Goal: Task Accomplishment & Management: Manage account settings

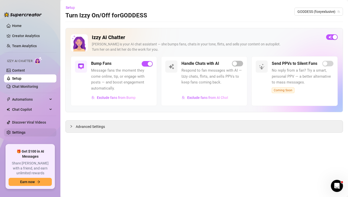
click at [22, 130] on link "Settings" at bounding box center [18, 132] width 13 height 4
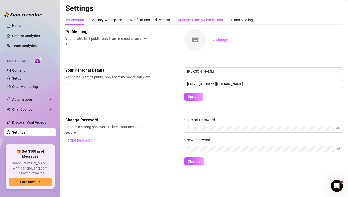
click at [214, 19] on div "Manage Team & Permissions" at bounding box center [200, 20] width 45 height 6
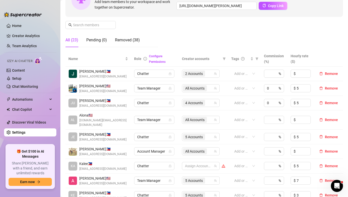
scroll to position [62, 0]
click at [21, 80] on link "Setup" at bounding box center [16, 78] width 9 height 4
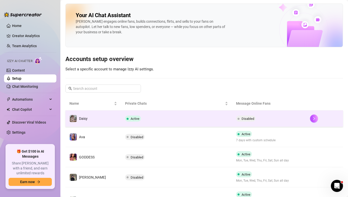
click at [224, 114] on td "Active" at bounding box center [176, 118] width 111 height 16
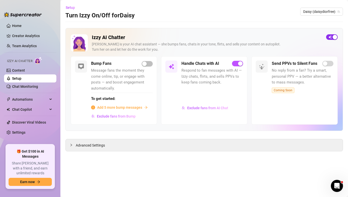
click at [329, 36] on span "button" at bounding box center [332, 37] width 12 height 6
click at [25, 134] on link "Settings" at bounding box center [18, 132] width 13 height 4
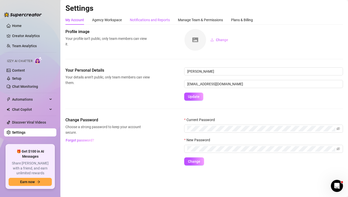
click at [150, 22] on div "Notifications and Reports" at bounding box center [150, 20] width 40 height 6
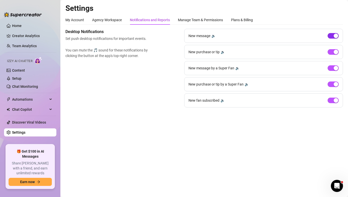
click at [336, 37] on div "button" at bounding box center [336, 35] width 5 height 5
click at [333, 100] on span "button" at bounding box center [333, 100] width 11 height 6
click at [31, 34] on link "Creator Analytics" at bounding box center [32, 36] width 40 height 8
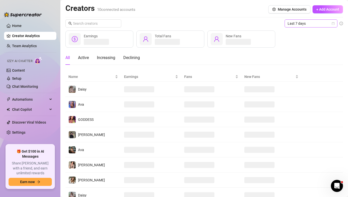
click at [323, 20] on span "Last 7 days" at bounding box center [311, 24] width 47 height 8
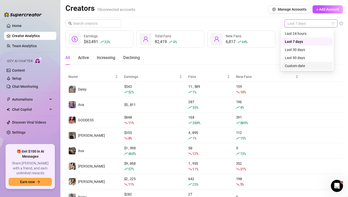
click at [314, 65] on div "Custom date" at bounding box center [307, 66] width 45 height 6
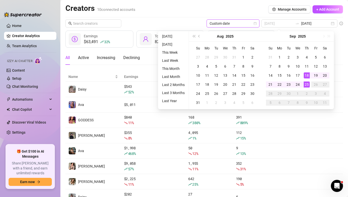
type input "2025-09-25"
click at [308, 84] on div "25" at bounding box center [307, 84] width 6 height 6
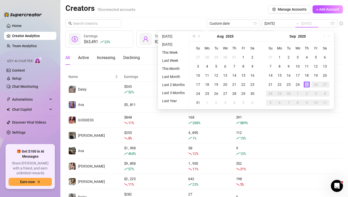
click at [308, 84] on div "25" at bounding box center [307, 84] width 6 height 6
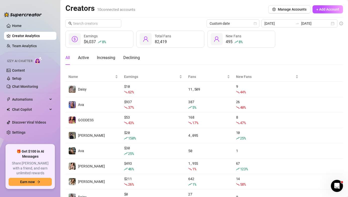
click at [313, 36] on div "$6,037 8 % Earnings 82,419 Total Fans 495 8 % New Fans" at bounding box center [204, 38] width 278 height 17
click at [24, 109] on span "Chat Copilot" at bounding box center [30, 109] width 36 height 8
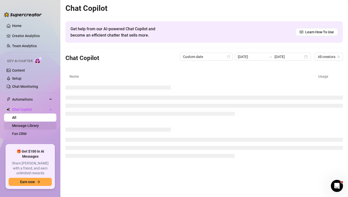
click at [30, 126] on link "Message Library" at bounding box center [25, 125] width 27 height 4
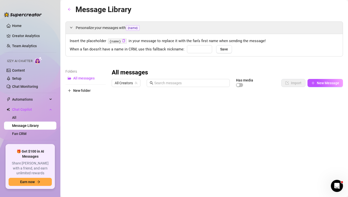
type input "baby"
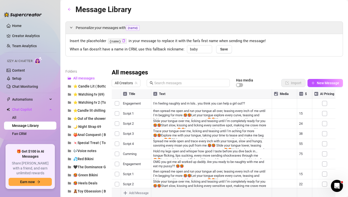
scroll to position [235, 0]
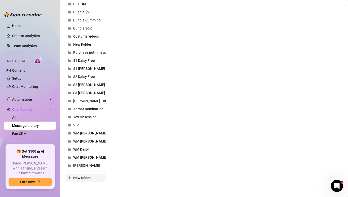
click at [88, 179] on button "New folder" at bounding box center [85, 177] width 40 height 8
click at [90, 174] on input "text" at bounding box center [85, 173] width 40 height 8
type input "🦋 Interview with the Blue Picti Princess"
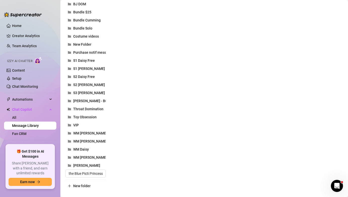
click at [132, 134] on div "Folders All messages ⭐ Candle Lit ( Bottoming ) ⭐ Watching tv (69) ⭐ Watching t…" at bounding box center [204, 11] width 278 height 356
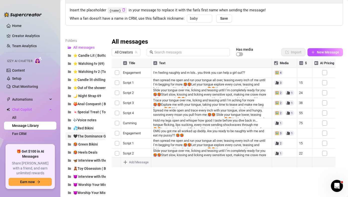
scroll to position [32, 0]
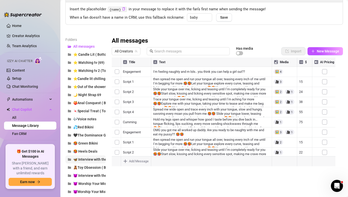
click at [88, 159] on span "🦋 Interview with the Blue Picti Princess" at bounding box center [105, 159] width 64 height 4
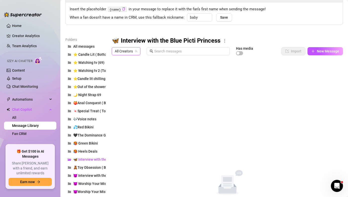
click at [130, 51] on span "All Creators" at bounding box center [126, 51] width 23 height 8
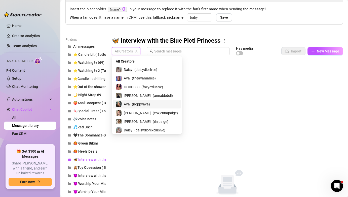
scroll to position [18, 0]
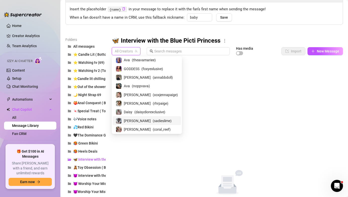
click at [153, 120] on span "( sadieslime )" at bounding box center [162, 121] width 19 height 6
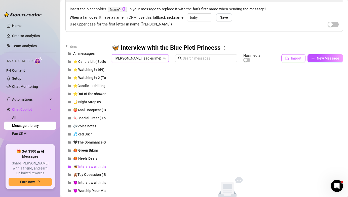
click at [286, 59] on button "Import" at bounding box center [293, 58] width 24 height 8
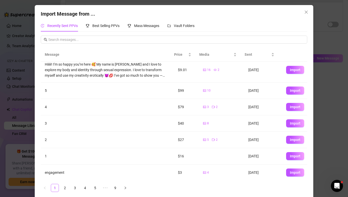
scroll to position [4, 0]
click at [292, 172] on span "Import" at bounding box center [295, 172] width 11 height 4
type textarea "engagement"
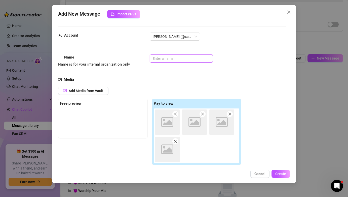
click at [183, 61] on input "text" at bounding box center [181, 58] width 63 height 8
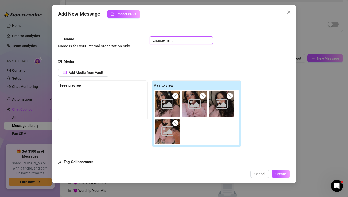
scroll to position [121, 0]
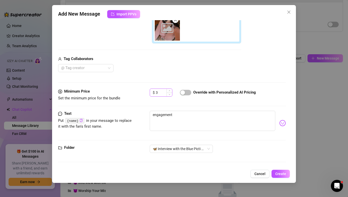
type input "Engagement"
click at [168, 94] on span "Decrease Value" at bounding box center [170, 94] width 6 height 4
click at [169, 94] on icon "down" at bounding box center [170, 94] width 2 height 2
type input "0"
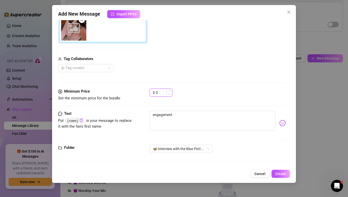
click at [169, 94] on icon "down" at bounding box center [170, 94] width 2 height 2
click at [207, 115] on textarea "engagement" at bounding box center [212, 121] width 125 height 20
paste textarea "There you are — impatient, naughty, exactly how I like you. Listen carefully: I…"
type textarea "There you are — impatient, naughty, exactly how I like you. Listen carefully: I…"
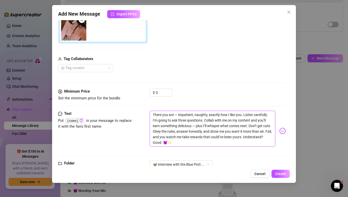
scroll to position [0, 0]
click at [179, 115] on textarea "There you are — impatient, naughty, exactly how I like you. Listen carefully: I…" at bounding box center [212, 129] width 125 height 36
type textarea "There you are —impatient, naughty, exactly how I like you. Listen carefully: I’…"
type textarea "There you are impatient, naughty, exactly how I like you. Listen carefully: I’m…"
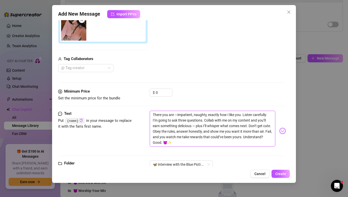
type textarea "There you are impatient, naughty, exactly how I like you. Listen carefully: I’m…"
type textarea "There you areimpatient, naughty, exactly how I like you. Listen carefully: I’m …"
type textarea "There you are.impatient, naughty, exactly how I like you. Listen carefully: I’m…"
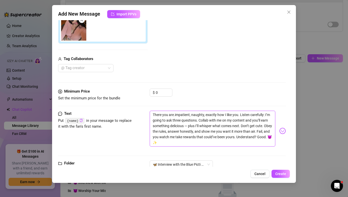
type textarea "There you are..impatient, naughty, exactly how I like you. Listen carefully: I’…"
type textarea "There you are...impatient, naughty, exactly how I like you. Listen carefully: I…"
type textarea "There you are....impatient, naughty, exactly how I like you. Listen carefully: …"
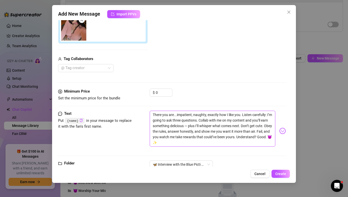
type textarea "There you are....impatient, naughty, exactly how I like you. Listen carefully: …"
click at [206, 121] on textarea "There you are....impatient, naughty, exactly how I like you. Listen carefully: …" at bounding box center [212, 129] width 125 height 36
type textarea "There you are....impatient, naughty, exactly how I like you. Listen carefully: …"
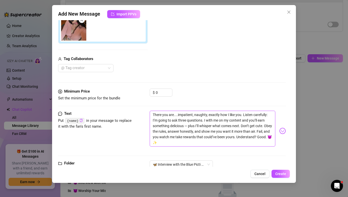
type textarea "There you are....impatient, naughty, exactly how I like you. Listen carefully: …"
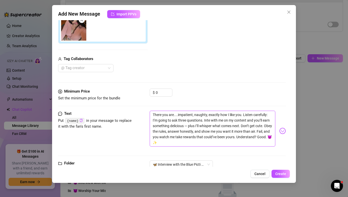
type textarea "There you are....impatient, naughty, exactly how I like you. Listen carefully: …"
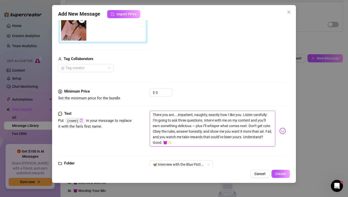
type textarea "There you are....impatient, naughty, exactly how I like you. Listen carefully: …"
click at [205, 126] on textarea "There you are....impatient, naughty, exactly how I like you. Listen carefully: …" at bounding box center [212, 129] width 125 height 36
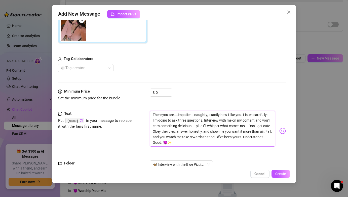
type textarea "There you are....impatient, naughty, exactly how I like you. Listen carefully: …"
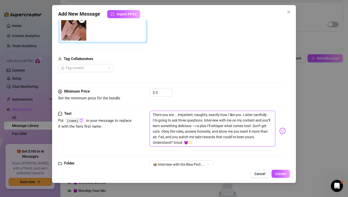
type textarea "There you are....impatient, naughty, exactly how I like you. Listen carefully: …"
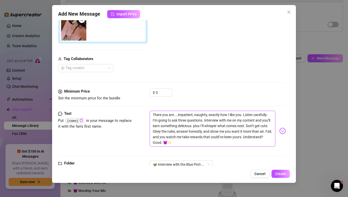
type textarea "There you are....impatient, naughty, exactly how I like you. Listen carefully: …"
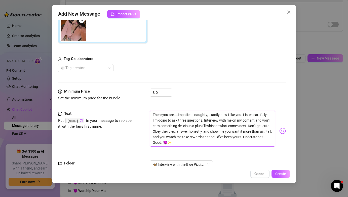
type textarea "There you are....impatient, naughty, exactly how I like you. Listen carefully: …"
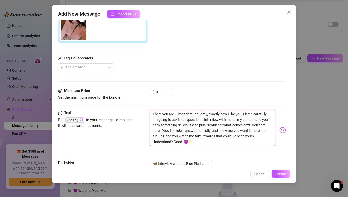
scroll to position [122, 0]
type textarea "There you are....impatient, naughty, exactly how I like you. Listen carefully: …"
click at [279, 172] on span "Create" at bounding box center [280, 173] width 11 height 4
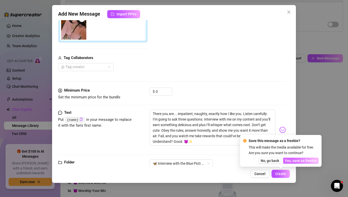
click at [301, 160] on span "Yes, save as freebie" at bounding box center [301, 160] width 32 height 4
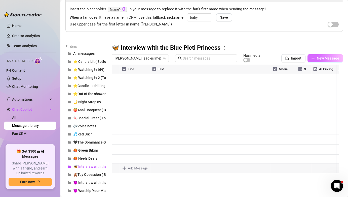
click at [318, 59] on span "New Message" at bounding box center [328, 58] width 22 height 4
type textarea "Type your message here..."
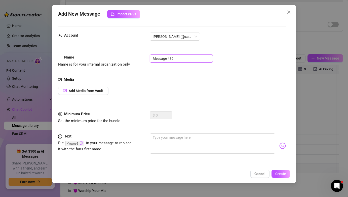
drag, startPoint x: 187, startPoint y: 62, endPoint x: 132, endPoint y: 51, distance: 56.2
click at [132, 51] on form "Account Sadie (@sadieslime) Name Name is for your internal organization only Me…" at bounding box center [172, 107] width 228 height 163
type input "Bump"
click at [181, 148] on textarea at bounding box center [212, 143] width 125 height 20
type textarea "N"
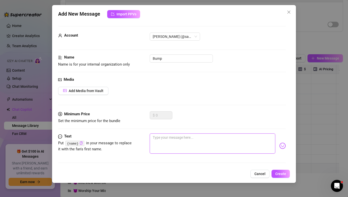
type textarea "N"
type textarea "No"
type textarea "Now"
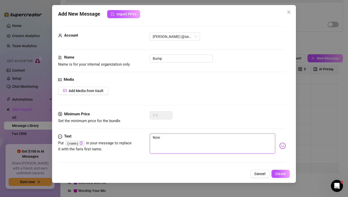
type textarea "Now"
type textarea "Now,"
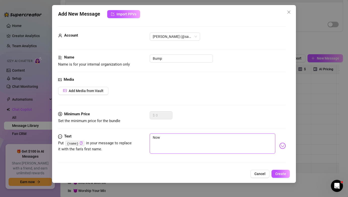
type textarea "Now,"
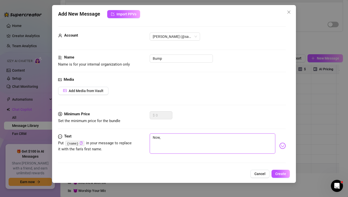
type textarea "Now, w"
type textarea "Now, wa"
type textarea "Now, wan"
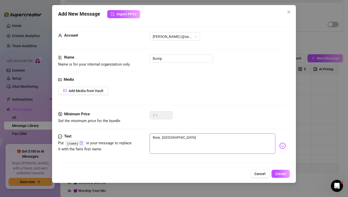
type textarea "Now, wan"
type textarea "Now, want"
type textarea "Now, wan"
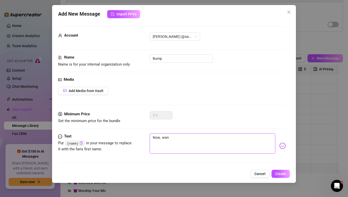
type textarea "Now, wa"
type textarea "Now, w"
type textarea "Now,"
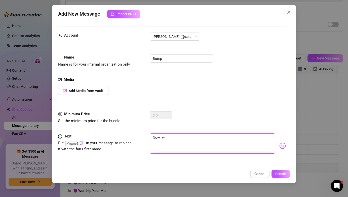
type textarea "Now,"
type textarea "Now, I"
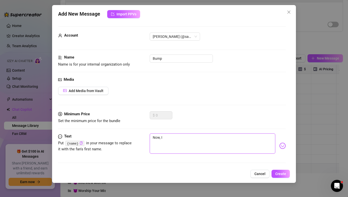
type textarea "Now, I"
type textarea "Now, I w"
type textarea "Now, I wa"
type textarea "Now, I wan"
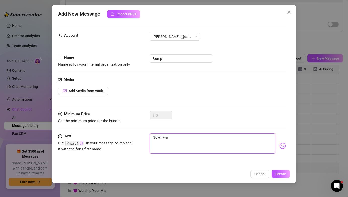
type textarea "Now, I wan"
type textarea "Now, I want"
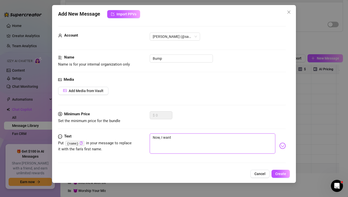
type textarea "Now, I want y"
type textarea "Now, I want yo"
type textarea "Now, I want you"
type textarea "Now, I want your"
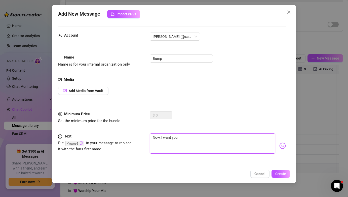
type textarea "Now, I want your"
type textarea "Now, I want your f"
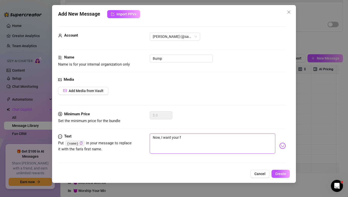
type textarea "Now, I want your fu"
type textarea "Now, I want your ful"
type textarea "Now, I want your full"
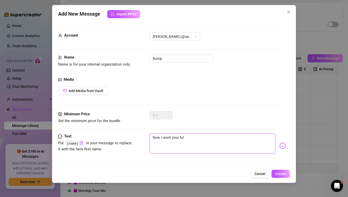
type textarea "Now, I want your full"
type textarea "Now, I want your full a"
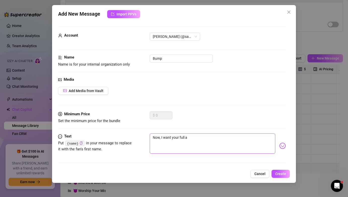
type textarea "Now, I want your full at"
type textarea "Now, I want your full att"
type textarea "Now, I want your full atte"
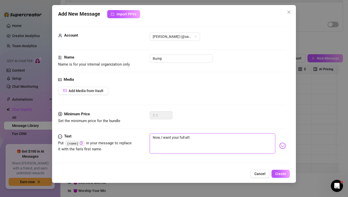
type textarea "Now, I want your full atte"
type textarea "Now, I want your full atten"
type textarea "Now, I want your full attent"
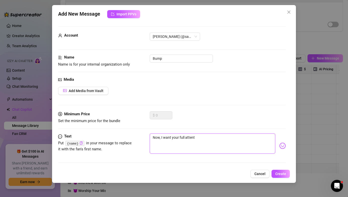
type textarea "Now, I want your full attenti"
type textarea "Now, I want your full attentio"
type textarea "Now, I want your full attention"
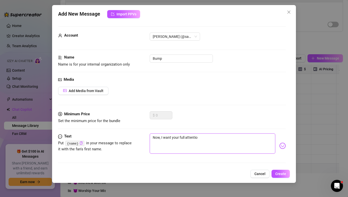
type textarea "Now, I want your full attention"
type textarea "Now, I want your full attention."
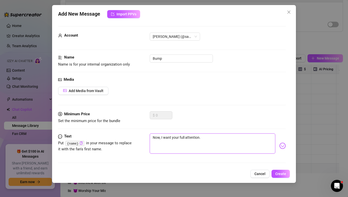
type textarea "Now, I want your full attention. A"
type textarea "Now, I want your full attention. Ar"
type textarea "Now, I want your full attention. Are"
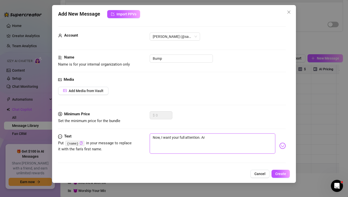
type textarea "Now, I want your full attention. Are"
type textarea "Now, I want your full attention. Are y"
type textarea "Now, I want your full attention. Are yo"
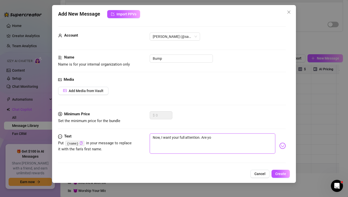
type textarea "Now, I want your full attention. Are you"
type textarea "Now, I want your full attention. Are you r"
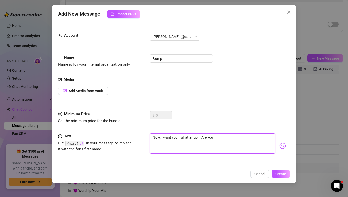
type textarea "Now, I want your full attention. Are you r"
type textarea "Now, I want your full attention. Are you re"
type textarea "Now, I want your full attention. Are you rea"
type textarea "Now, I want your full attention. Are you read"
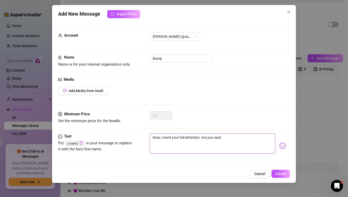
type textarea "Now, I want your full attention. Are you ready"
type textarea "Now, I want your full attention. Are you read"
type textarea "Now, I want your full attention. Are you rea"
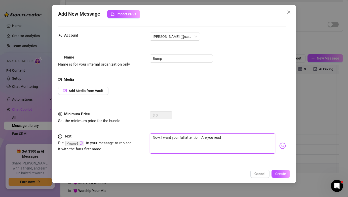
type textarea "Now, I want your full attention. Are you rea"
type textarea "Now, I want your full attention. Are you re"
type textarea "Now, I want your full attention. Are you r"
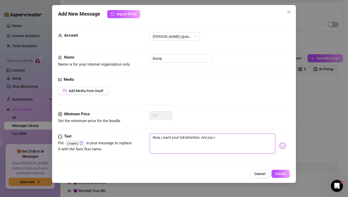
type textarea "Now, I want your full attention. Are you"
type textarea "Now, I want your full attention. Are you n"
type textarea "Now, I want your full attention. Are you no"
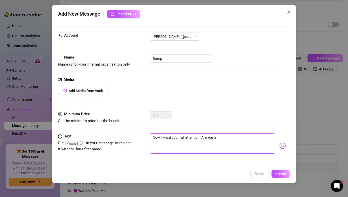
type textarea "Now, I want your full attention. Are you no"
type textarea "Now, I want your full attention. Are you now"
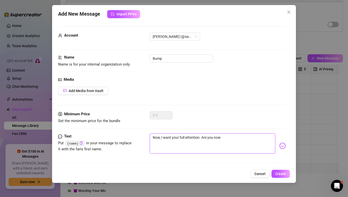
type textarea "Now, I want your full attention. Are you now r"
type textarea "Now, I want your full attention. Are you now re"
type textarea "Now, I want your full attention. Are you now rea"
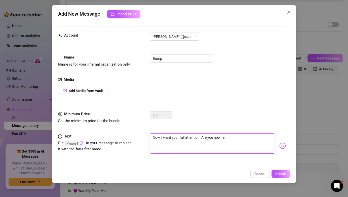
type textarea "Now, I want your full attention. Are you now rea"
type textarea "Now, I want your full attention. Are you now read"
type textarea "Now, I want your full attention. Are you now ready"
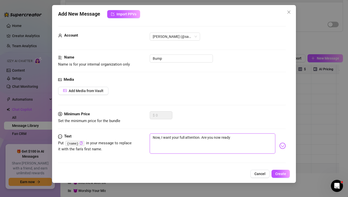
type textarea "Now, I want your full attention. Are you now ready?"
type textarea "Now, I want your full attention. Are you now ready? 😈"
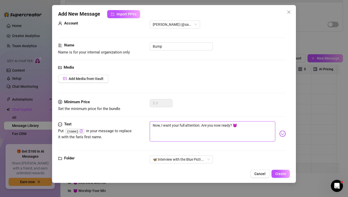
scroll to position [12, 0]
type textarea "Now, I want your full attention. Are you now ready? 😈"
click at [278, 174] on span "Create" at bounding box center [280, 173] width 11 height 4
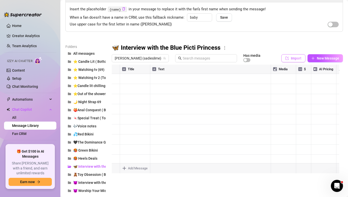
click at [295, 61] on button "Import" at bounding box center [293, 58] width 24 height 8
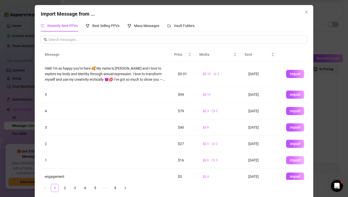
click at [290, 159] on span "Import" at bounding box center [295, 160] width 11 height 4
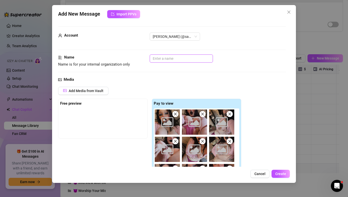
click at [191, 59] on input "text" at bounding box center [181, 58] width 63 height 8
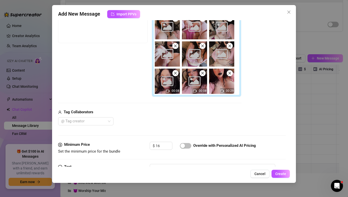
scroll to position [148, 0]
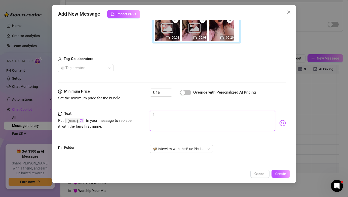
click at [207, 122] on textarea "1" at bounding box center [212, 121] width 125 height 20
click at [202, 120] on textarea at bounding box center [212, 121] width 125 height 20
paste textarea "Show me what I’m working with. Slide into position, slow down, and make it obvi…"
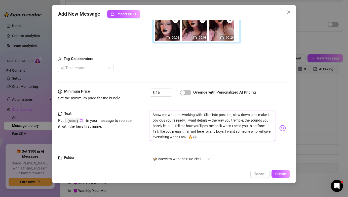
scroll to position [0, 0]
click at [213, 119] on textarea "Show me what I’m working with. Slide into position, slow down, and make it obvi…" at bounding box center [212, 126] width 125 height 30
click at [219, 136] on textarea "Show me what I’m working with. Slide into position, slow down, and make it obvi…" at bounding box center [212, 126] width 125 height 30
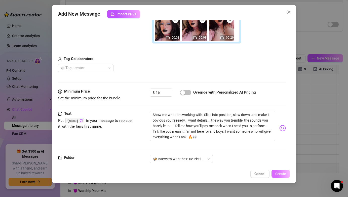
click at [280, 173] on span "Create" at bounding box center [280, 173] width 11 height 4
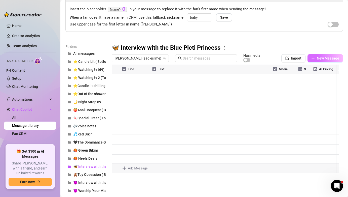
click at [317, 57] on span "New Message" at bounding box center [328, 58] width 22 height 4
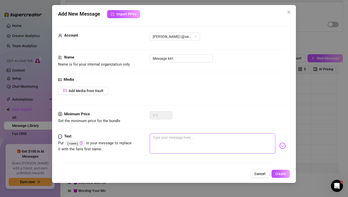
click at [184, 136] on textarea at bounding box center [212, 143] width 125 height 20
paste textarea "Unlock the clip to answer — this is the first test. Saying you’ll do something …"
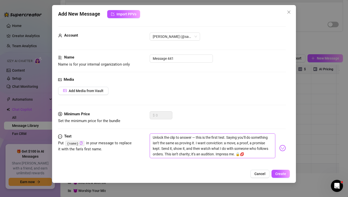
click at [196, 138] on textarea "Unlock the clip to answer — this is the first test. Saying you’ll do something …" at bounding box center [212, 145] width 125 height 25
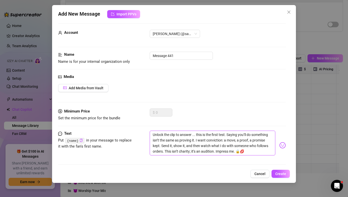
scroll to position [3, 0]
click at [227, 150] on textarea "Unlock the clip to answer ... this is the first test. Saying you’ll do somethin…" at bounding box center [212, 142] width 125 height 25
drag, startPoint x: 187, startPoint y: 56, endPoint x: 84, endPoint y: 45, distance: 102.8
click at [84, 45] on form "Account Sadie (@sadieslime) Name Name is for your internal organization only Me…" at bounding box center [172, 106] width 228 height 167
click at [278, 174] on span "Create" at bounding box center [280, 173] width 11 height 4
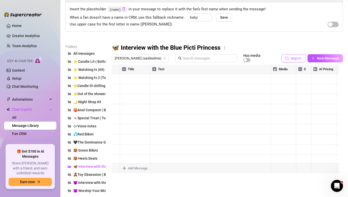
click at [291, 58] on span "Import" at bounding box center [296, 58] width 11 height 4
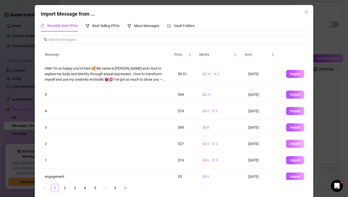
click at [286, 142] on button "Import" at bounding box center [295, 143] width 18 height 8
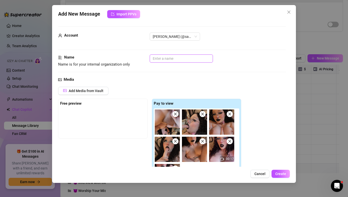
click at [191, 58] on input "text" at bounding box center [181, 58] width 63 height 8
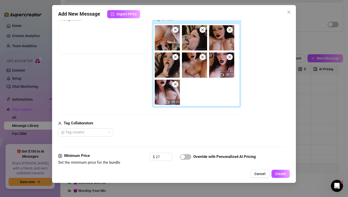
scroll to position [148, 0]
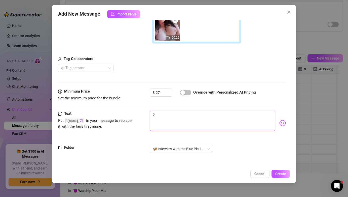
click at [188, 125] on textarea "2" at bounding box center [212, 121] width 125 height 20
paste textarea "Picture me right in front of you — all focus, no distractions. My eyes lock on …"
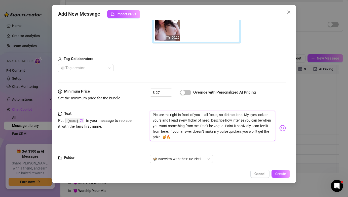
scroll to position [0, 0]
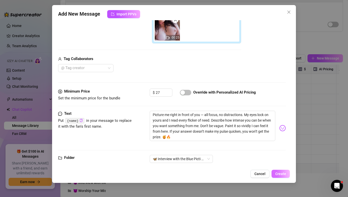
click at [279, 171] on span "Create" at bounding box center [280, 173] width 11 height 4
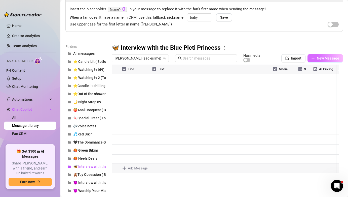
click at [317, 60] on span "New Message" at bounding box center [328, 58] width 22 height 4
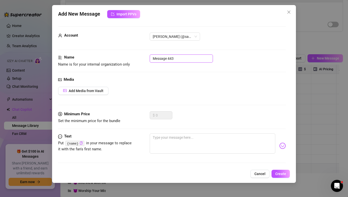
drag, startPoint x: 184, startPoint y: 59, endPoint x: 143, endPoint y: 58, distance: 41.3
click at [143, 58] on div "Name Name is for your internal organization only Message 443" at bounding box center [172, 60] width 228 height 13
click at [129, 12] on button "Import PPVs" at bounding box center [123, 14] width 33 height 8
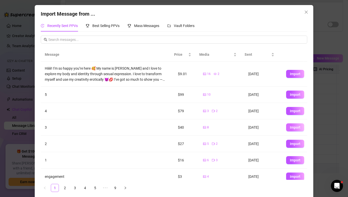
click at [290, 126] on span "Import" at bounding box center [295, 127] width 11 height 4
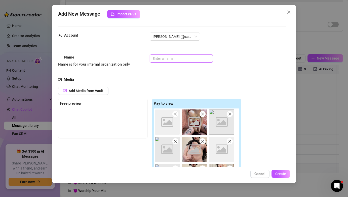
click at [171, 57] on input "text" at bounding box center [181, 58] width 63 height 8
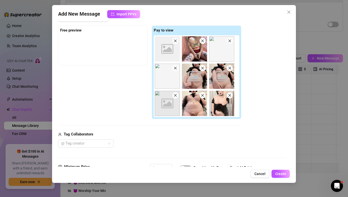
scroll to position [148, 0]
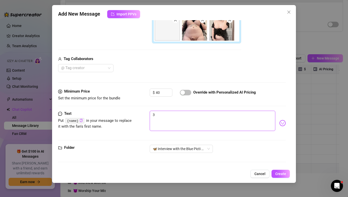
click at [204, 124] on textarea "3" at bounding box center [212, 121] width 125 height 20
paste textarea "You’re close — slow your rush. Tell me which move you’d pick when it’s your tur…"
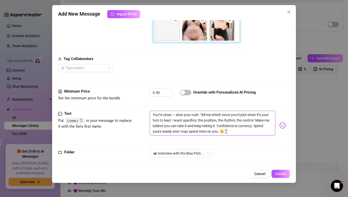
scroll to position [147, 0]
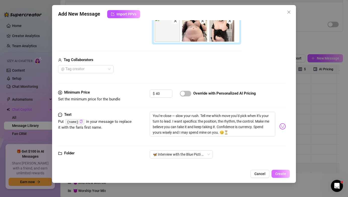
click at [283, 174] on span "Create" at bounding box center [280, 173] width 11 height 4
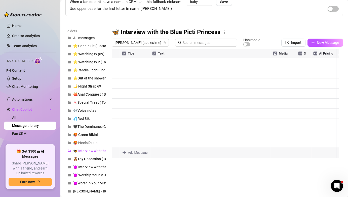
scroll to position [62, 0]
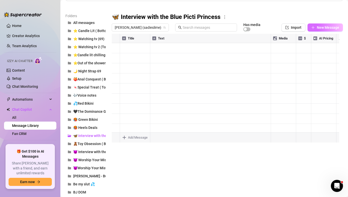
click at [317, 27] on span "New Message" at bounding box center [328, 27] width 22 height 4
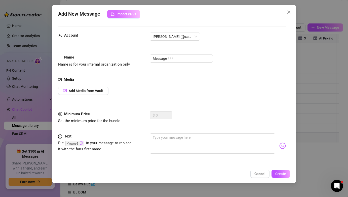
click at [130, 17] on button "Import PPVs" at bounding box center [123, 14] width 33 height 8
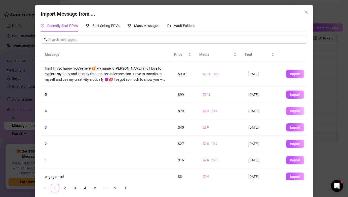
click at [290, 111] on span "Import" at bounding box center [295, 111] width 11 height 4
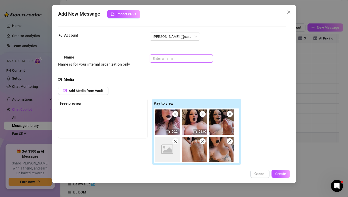
click at [186, 59] on input "text" at bounding box center [181, 58] width 63 height 8
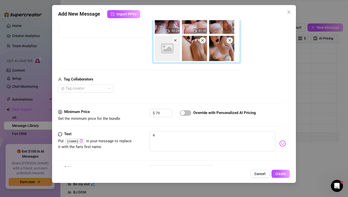
scroll to position [101, 0]
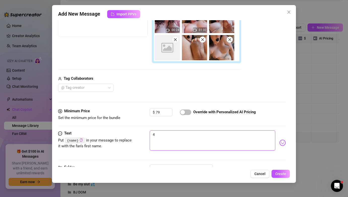
click at [203, 142] on textarea "4" at bounding box center [212, 140] width 125 height 20
paste textarea "Keep fighting that urge to just give in. Only the worthy get rewarded. Tell me …"
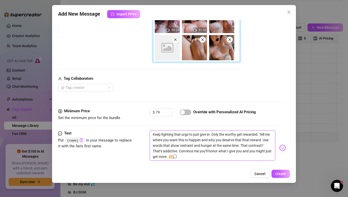
scroll to position [0, 0]
click at [278, 174] on span "Create" at bounding box center [280, 173] width 11 height 4
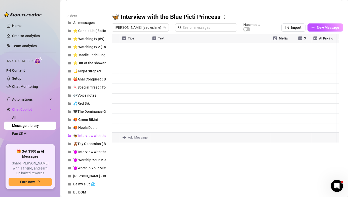
click at [319, 28] on span "New Message" at bounding box center [328, 27] width 22 height 4
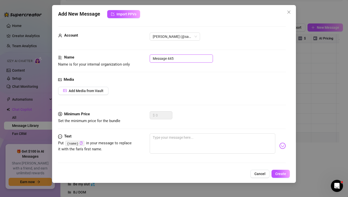
drag, startPoint x: 197, startPoint y: 61, endPoint x: 20, endPoint y: 53, distance: 176.4
click at [20, 53] on div "Add New Message Import PPVs Account Sadie (@sadieslime) Name Name is for your i…" at bounding box center [174, 98] width 348 height 197
click at [118, 16] on span "Import PPVs" at bounding box center [127, 14] width 20 height 4
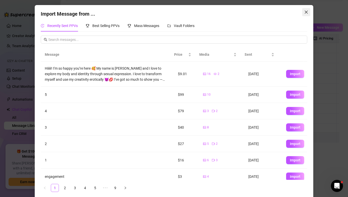
click at [305, 11] on icon "close" at bounding box center [306, 12] width 3 height 3
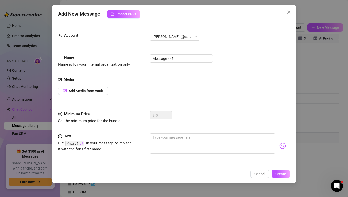
drag, startPoint x: 264, startPoint y: 172, endPoint x: 314, endPoint y: 64, distance: 119.6
click at [264, 172] on span "Cancel" at bounding box center [259, 173] width 11 height 4
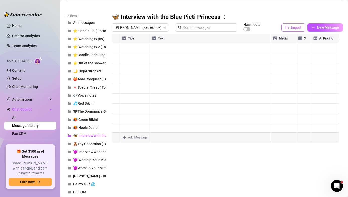
click at [295, 28] on span "Import" at bounding box center [296, 27] width 11 height 4
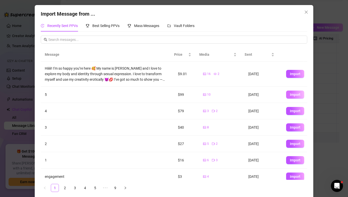
click at [290, 93] on span "Import" at bounding box center [295, 94] width 11 height 4
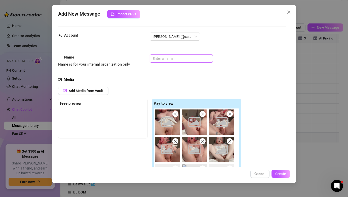
click at [185, 60] on input "text" at bounding box center [181, 58] width 63 height 8
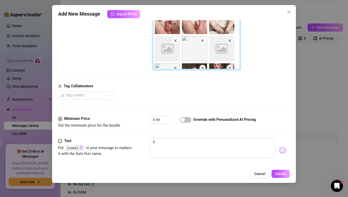
scroll to position [155, 0]
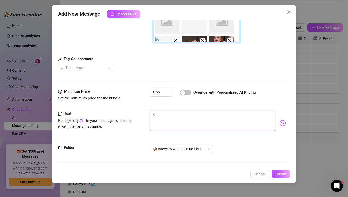
click at [186, 123] on textarea "5" at bounding box center [212, 121] width 125 height 20
paste textarea "Don’t stop at answering — escalate. Show me your control, your timing, your hun…"
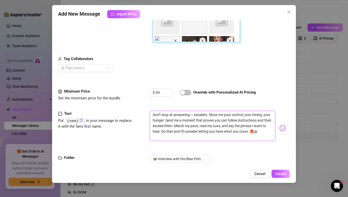
scroll to position [0, 0]
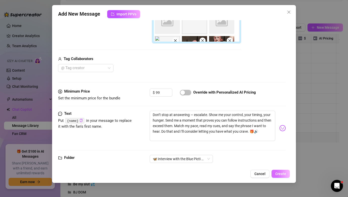
click at [282, 172] on span "Create" at bounding box center [280, 173] width 11 height 4
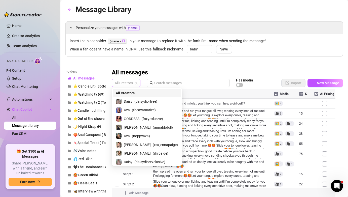
click at [127, 85] on span "All Creators" at bounding box center [126, 83] width 23 height 8
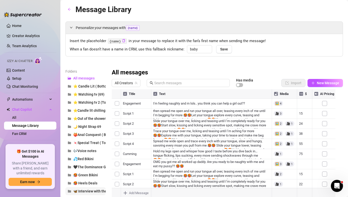
click at [88, 189] on span "🦋 Interview with the Blue Picti Princess" at bounding box center [105, 191] width 64 height 4
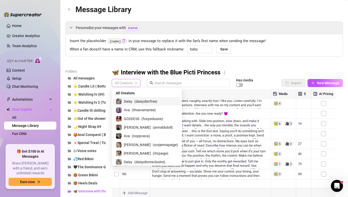
click at [133, 86] on span "All Creators" at bounding box center [126, 83] width 23 height 8
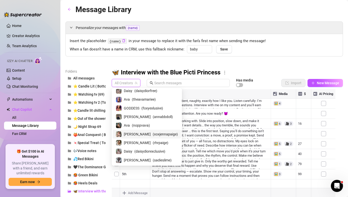
scroll to position [18, 0]
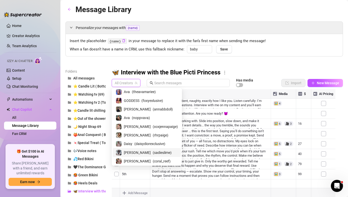
click at [153, 152] on span "( sadieslime )" at bounding box center [162, 153] width 19 height 6
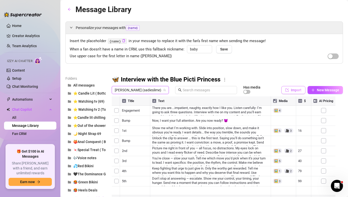
click at [286, 92] on button "Import" at bounding box center [293, 90] width 24 height 8
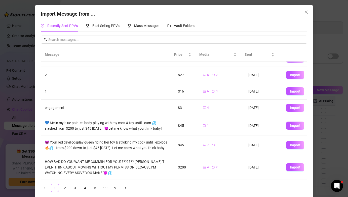
scroll to position [0, 0]
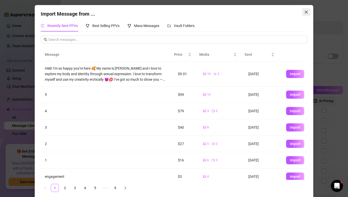
click at [307, 12] on span "Close" at bounding box center [306, 12] width 8 height 4
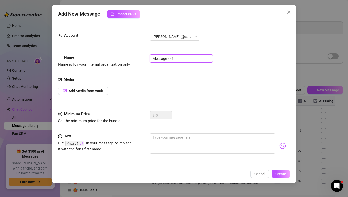
drag, startPoint x: 187, startPoint y: 60, endPoint x: 85, endPoint y: 52, distance: 102.8
click at [85, 52] on form "Account [PERSON_NAME] (@sadieslime) Name Name is for your internal organization…" at bounding box center [172, 107] width 228 height 163
type input "Cumming"
click at [99, 89] on span "Add Media from Vault" at bounding box center [86, 91] width 35 height 4
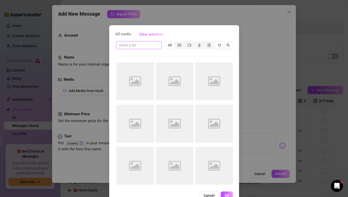
click at [142, 45] on input "search" at bounding box center [136, 45] width 35 height 8
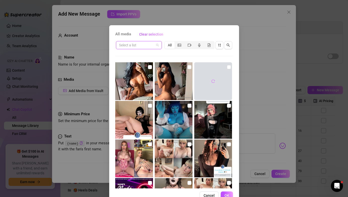
click at [150, 44] on input "search" at bounding box center [136, 45] width 35 height 8
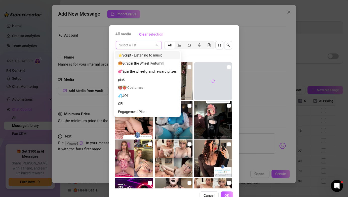
click at [153, 54] on div "⭐Script - Listening to music" at bounding box center [147, 55] width 59 height 6
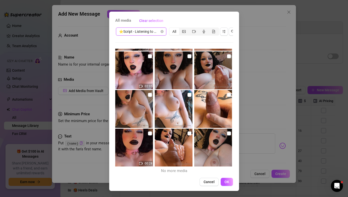
scroll to position [253, 0]
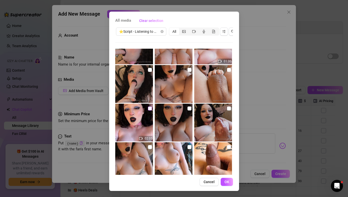
click at [148, 106] on input "checkbox" at bounding box center [150, 108] width 4 height 4
checkbox input "true"
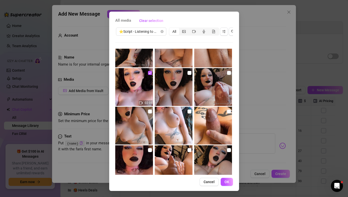
scroll to position [290, 0]
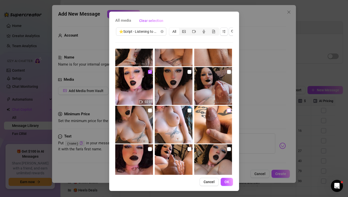
click at [227, 108] on input "checkbox" at bounding box center [229, 110] width 4 height 4
checkbox input "true"
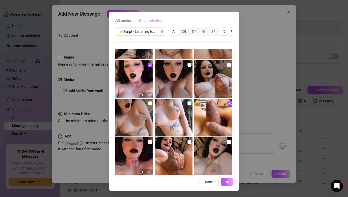
scroll to position [305, 0]
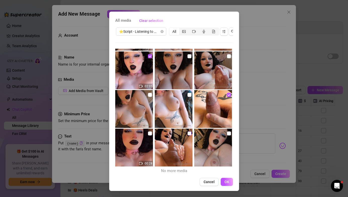
click at [188, 131] on input "checkbox" at bounding box center [190, 133] width 4 height 4
checkbox input "true"
click at [227, 131] on input "checkbox" at bounding box center [229, 133] width 4 height 4
checkbox input "true"
click at [227, 180] on span "OK" at bounding box center [227, 181] width 5 height 4
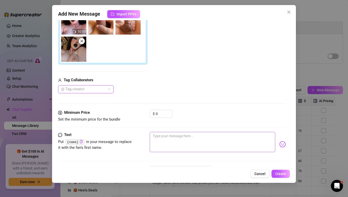
scroll to position [121, 0]
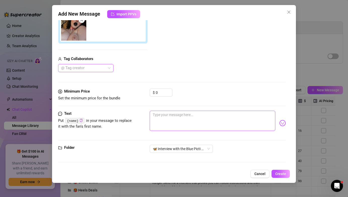
click at [178, 115] on textarea at bounding box center [212, 121] width 125 height 20
paste textarea "I’m right at the edge — and I want you there with me. When I go over, I want yo…"
type textarea "I’m right at the edge — and I want you there with me. When I go over, I want yo…"
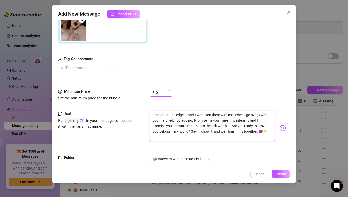
scroll to position [0, 0]
type textarea "I’m right at the edge — and I want you there with me. When I go over, I want yo…"
click at [164, 94] on input "0" at bounding box center [164, 93] width 16 height 8
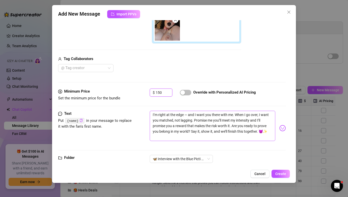
type input "150"
click at [220, 136] on textarea "I’m right at the edge — and I want you there with me. When I go over, I want yo…" at bounding box center [212, 126] width 125 height 30
type textarea "I’m right at the edge — and I want you there with me. When I go over, I want yo…"
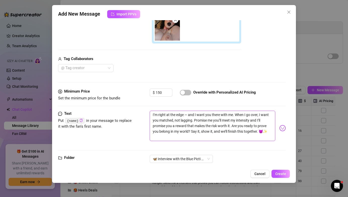
type textarea "I’m right at the edge — and I want you there with me. When I go over, I want yo…"
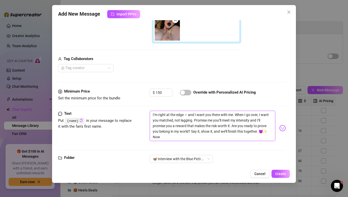
type textarea "I’m right at the edge — and I want you there with me. When I go over, I want yo…"
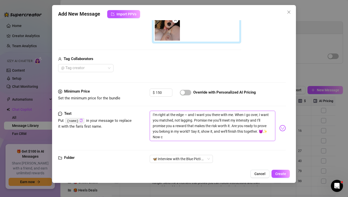
type textarea "I’m right at the edge — and I want you there with me. When I go over, I want yo…"
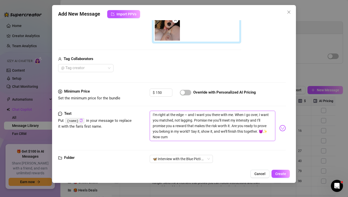
type textarea "I’m right at the edge — and I want you there with me. When I go over, I want yo…"
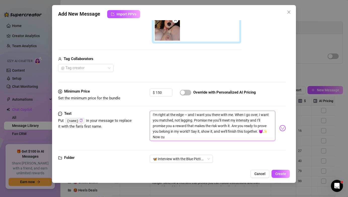
type textarea "I’m right at the edge — and I want you there with me. When I go over, I want yo…"
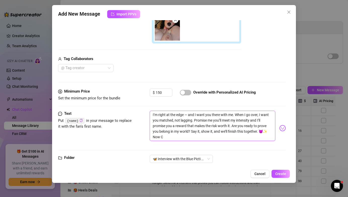
type textarea "I’m right at the edge — and I want you there with me. When I go over, I want yo…"
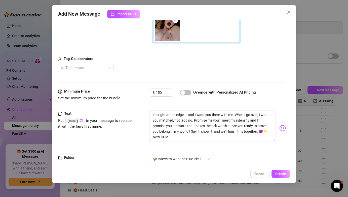
type textarea "I’m right at the edge — and I want you there with me. When I go over, I want yo…"
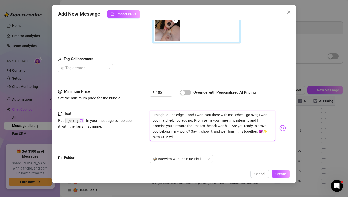
type textarea "I’m right at the edge — and I want you there with me. When I go over, I want yo…"
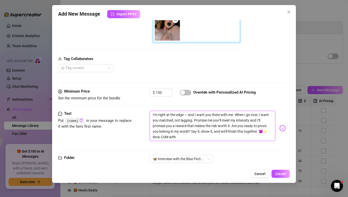
type textarea "I’m right at the edge — and I want you there with me. When I go over, I want yo…"
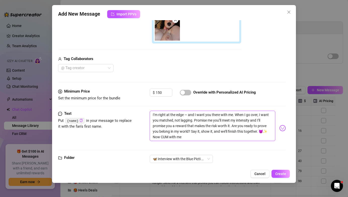
type textarea "I’m right at the edge — and I want you there with me. When I go over, I want yo…"
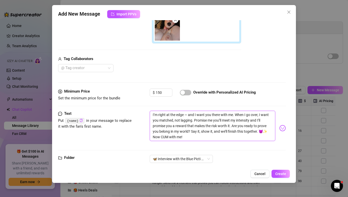
type textarea "I’m right at the edge — and I want you there with me. When I go over, I want yo…"
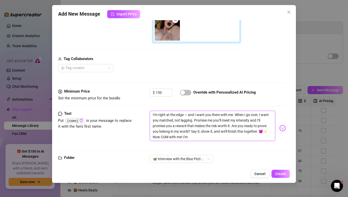
type textarea "I’m right at the edge — and I want you there with me. When I go over, I want yo…"
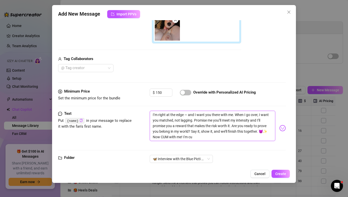
type textarea "I’m right at the edge — and I want you there with me. When I go over, I want yo…"
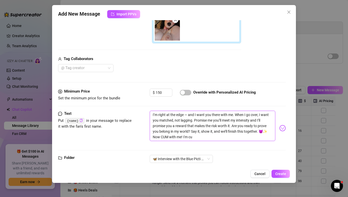
type textarea "I’m right at the edge — and I want you there with me. When I go over, I want yo…"
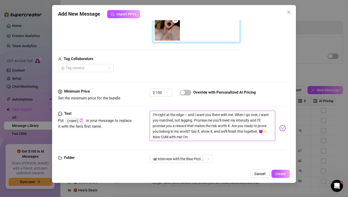
type textarea "I’m right at the edge — and I want you there with me. When I go over, I want yo…"
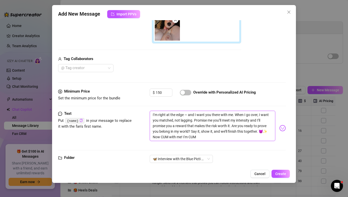
type textarea "I’m right at the edge — and I want you there with me. When I go over, I want yo…"
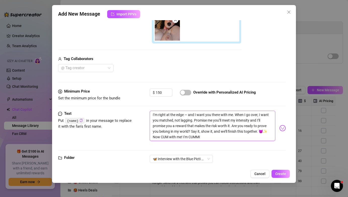
type textarea "I’m right at the edge — and I want you there with me. When I go over, I want yo…"
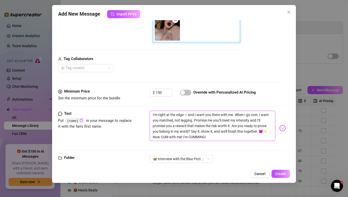
type textarea "I’m right at the edge — and I want you there with me. When I go over, I want yo…"
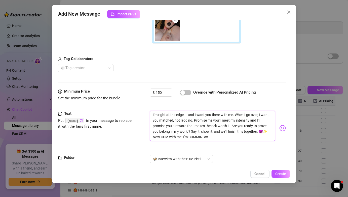
type textarea "I’m right at the edge — and I want you there with me. When I go over, I want yo…"
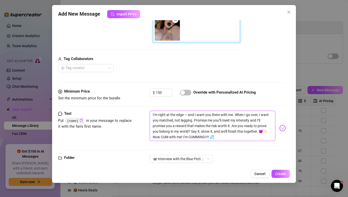
type textarea "I’m right at the edge — and I want you there with me. When I go over, I want yo…"
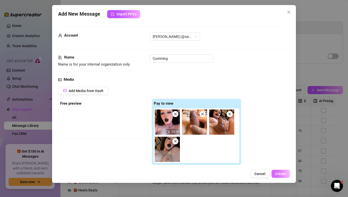
type textarea "I’m right at the edge — and I want you there with me. When I go over, I want yo…"
click at [281, 174] on span "Create" at bounding box center [280, 173] width 11 height 4
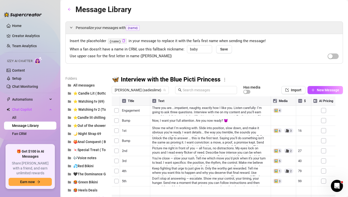
click at [225, 79] on icon "more" at bounding box center [225, 79] width 5 height 5
click at [231, 86] on link "Rename" at bounding box center [235, 88] width 18 height 4
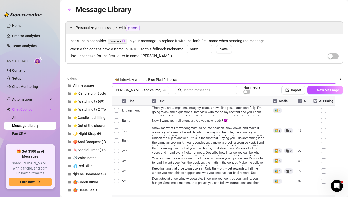
drag, startPoint x: 184, startPoint y: 79, endPoint x: 161, endPoint y: 78, distance: 23.2
click at [161, 78] on input "🦋 Interview with the Blue Picti Princess" at bounding box center [224, 80] width 225 height 8
click at [151, 80] on input "🦋 Interview with the Blue Picti Princess" at bounding box center [224, 80] width 225 height 8
type input "🦋 Interview with the Picti Princess"
